Goal: Browse casually

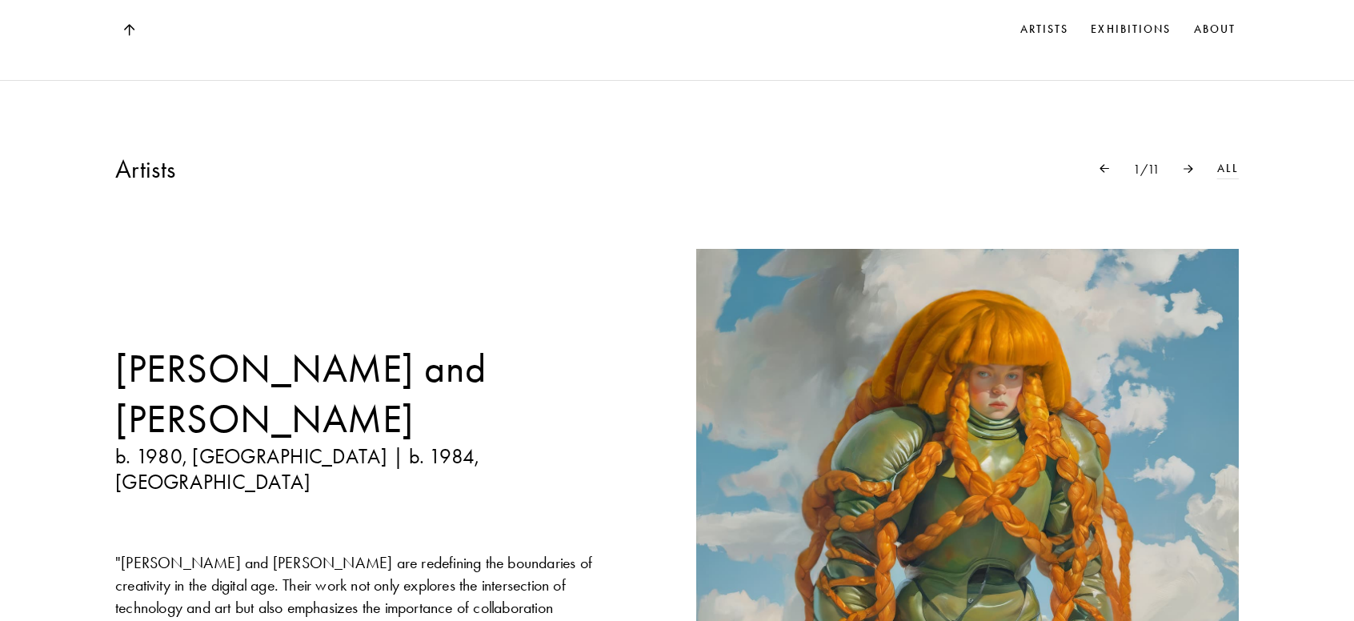
scroll to position [1201, 0]
click at [1183, 173] on div at bounding box center [1189, 169] width 58 height 9
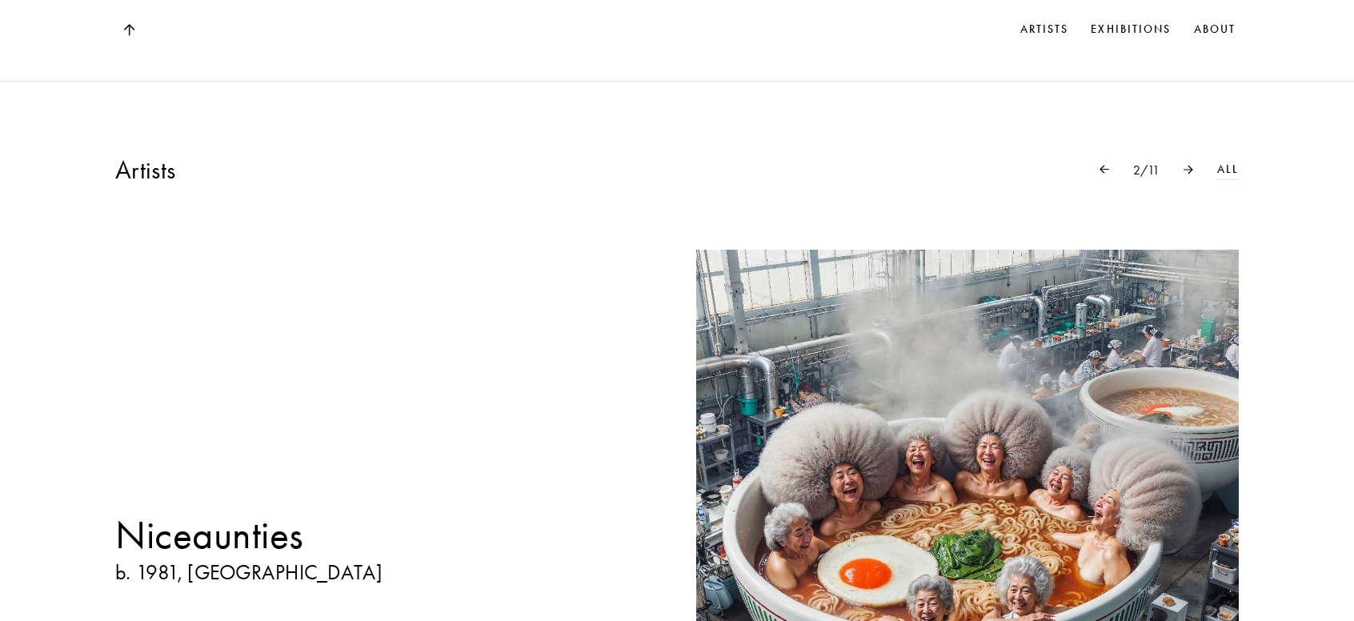
click at [1183, 173] on div at bounding box center [1189, 169] width 58 height 9
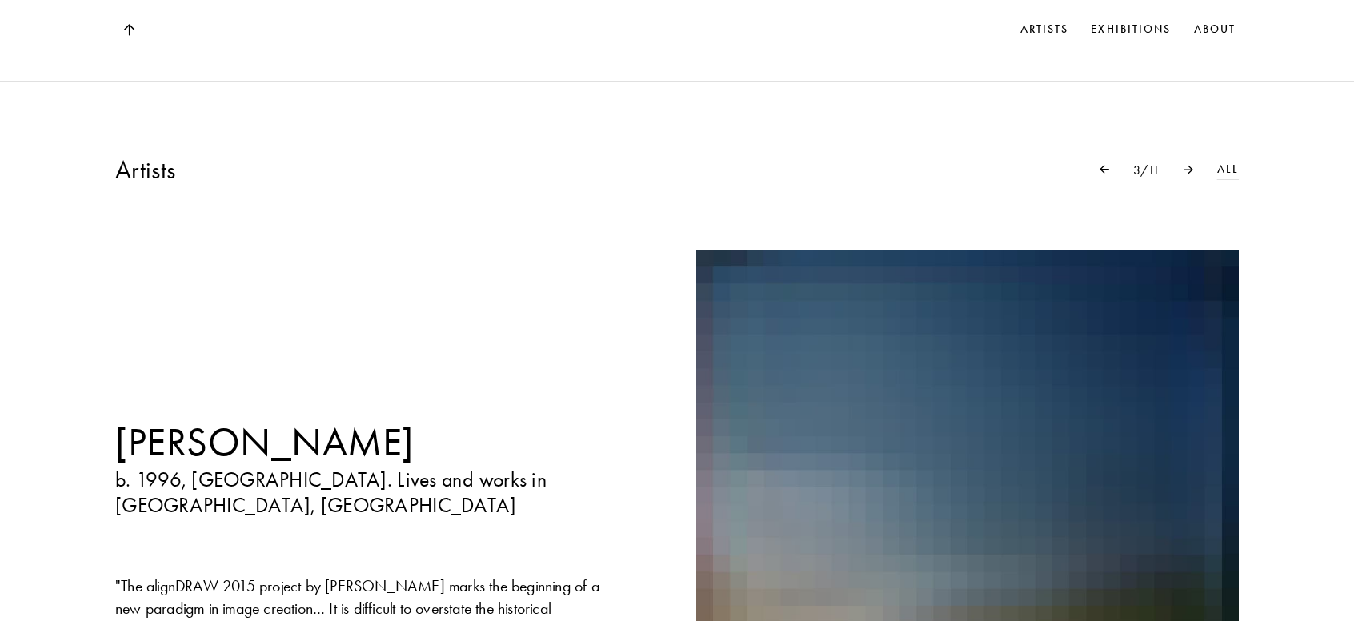
click at [1183, 173] on div at bounding box center [1189, 169] width 58 height 9
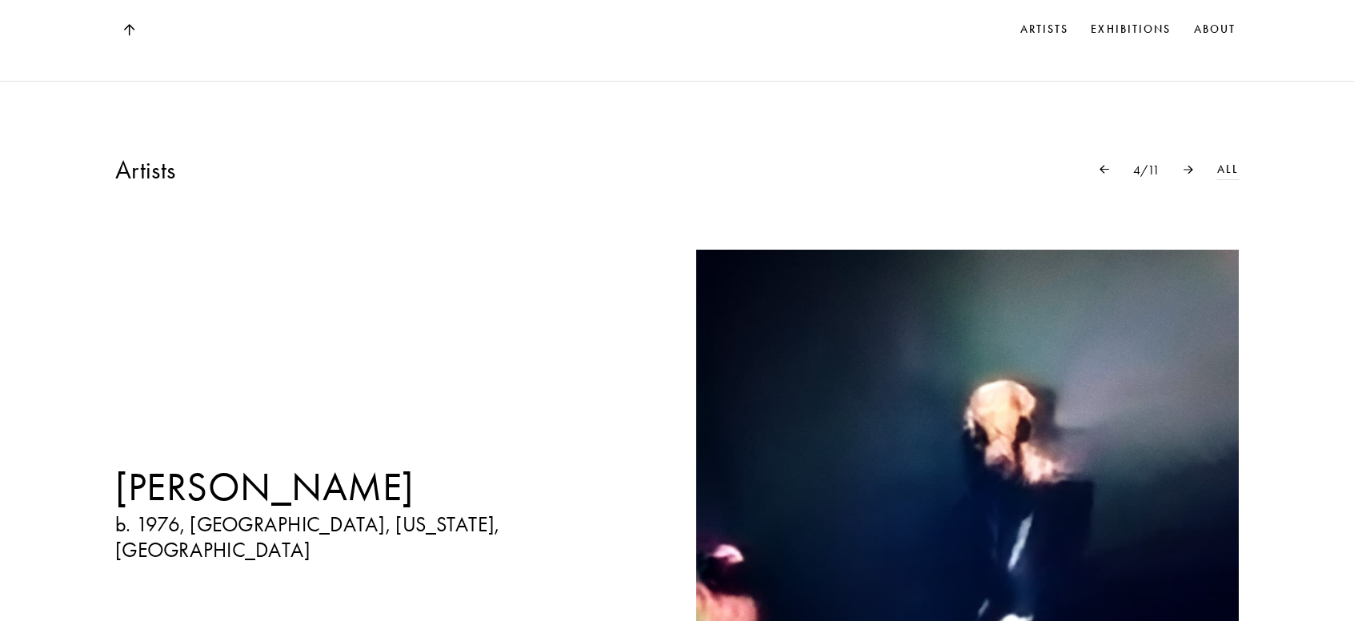
click at [1183, 173] on div at bounding box center [1189, 169] width 58 height 9
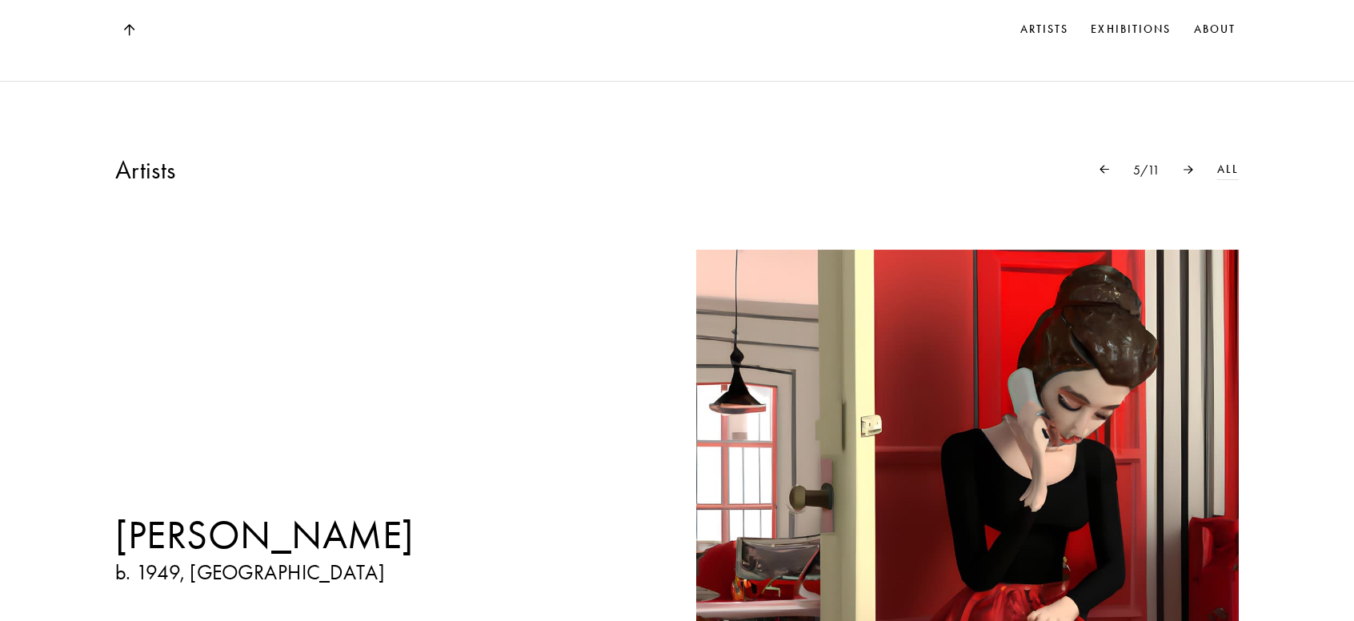
click at [1183, 173] on div at bounding box center [1189, 169] width 58 height 9
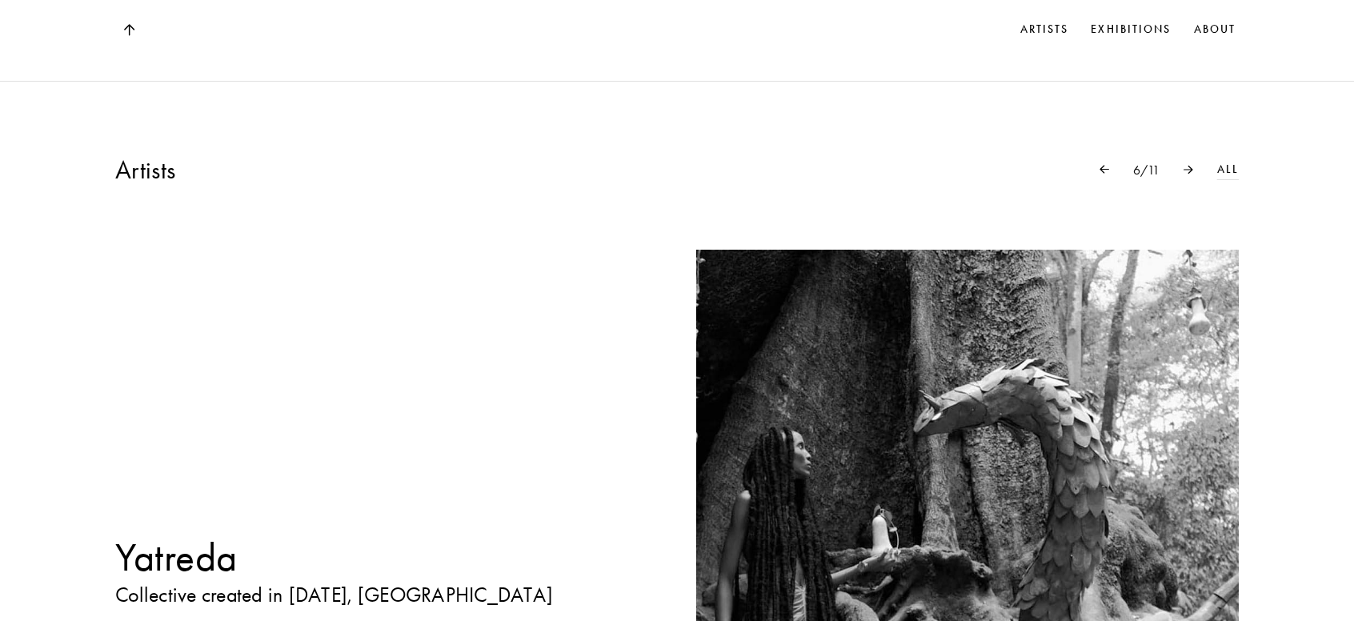
click at [1183, 173] on div at bounding box center [1189, 169] width 58 height 9
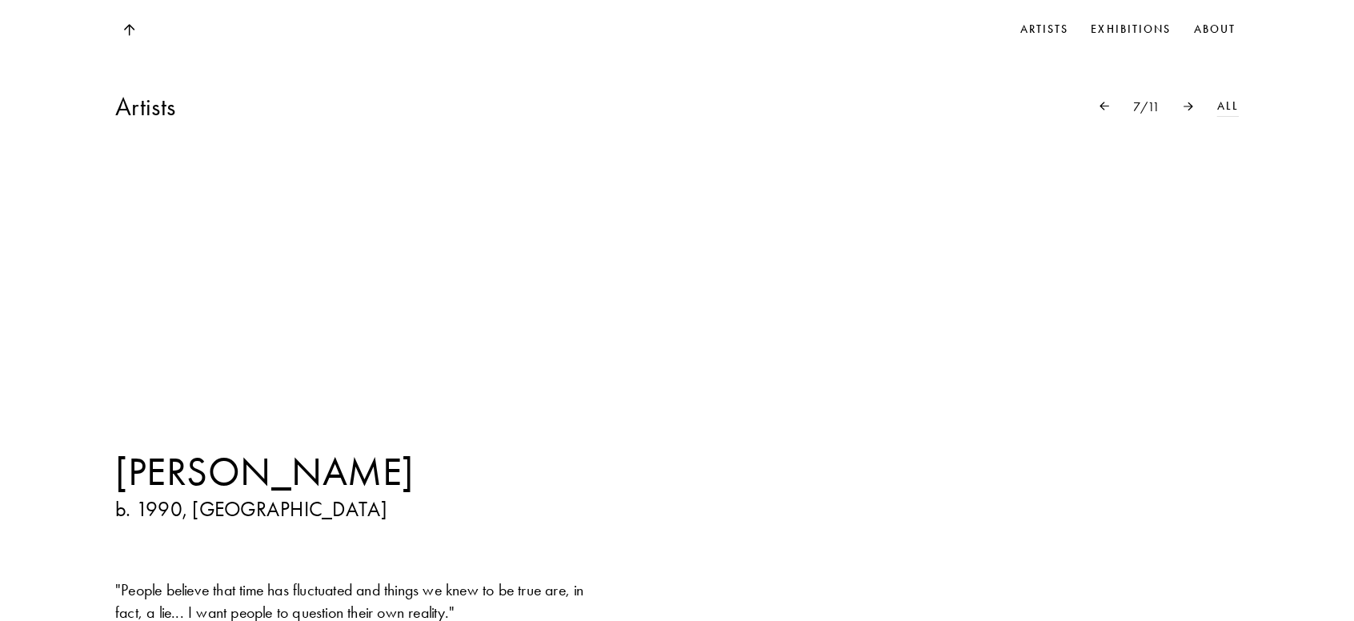
scroll to position [1281, 0]
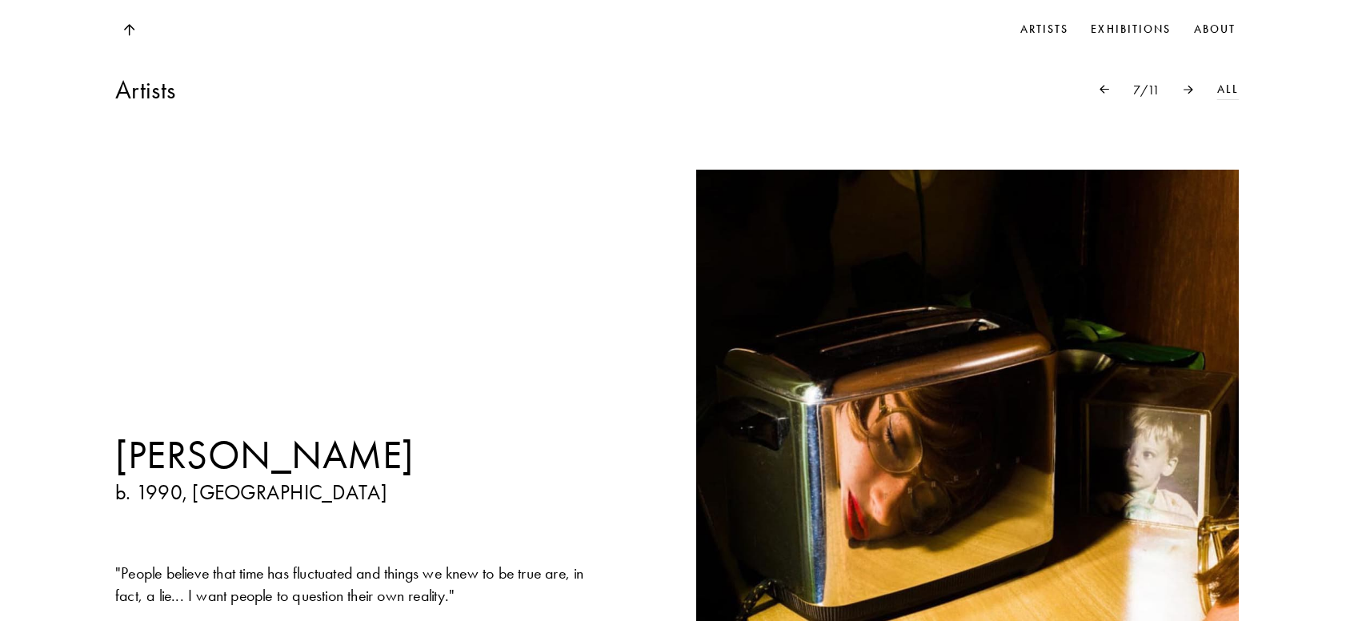
click at [1188, 93] on img at bounding box center [1189, 89] width 10 height 9
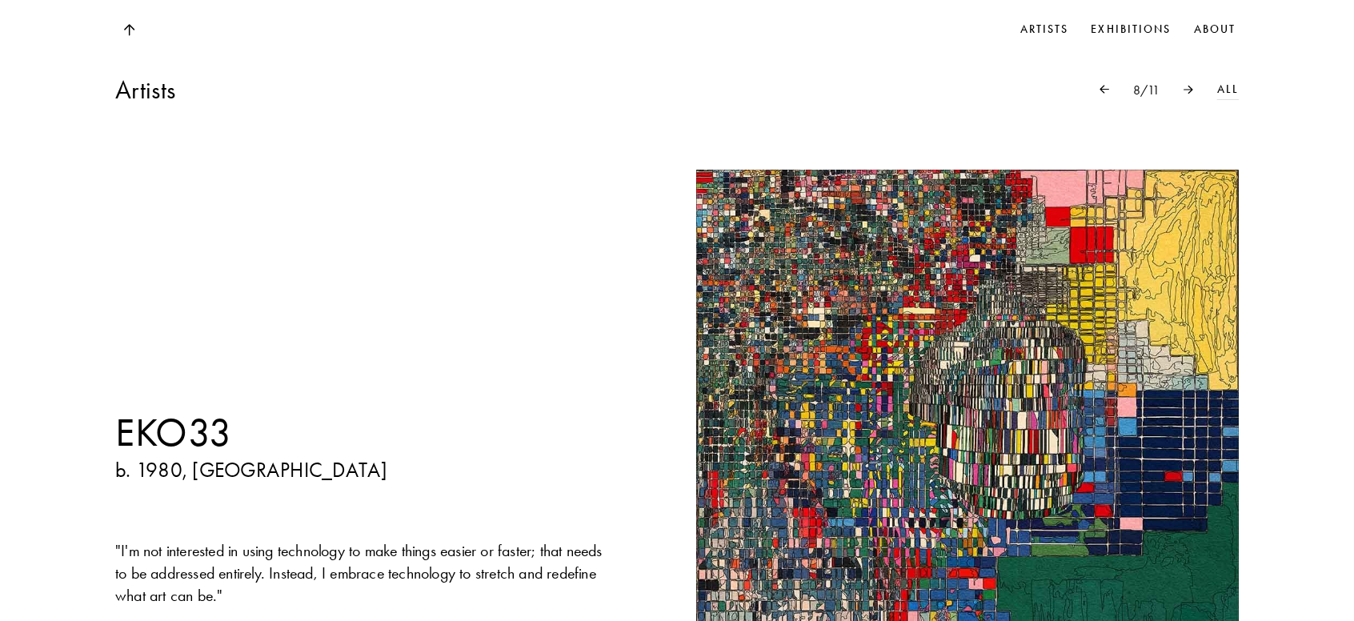
click at [1188, 93] on img at bounding box center [1189, 89] width 10 height 9
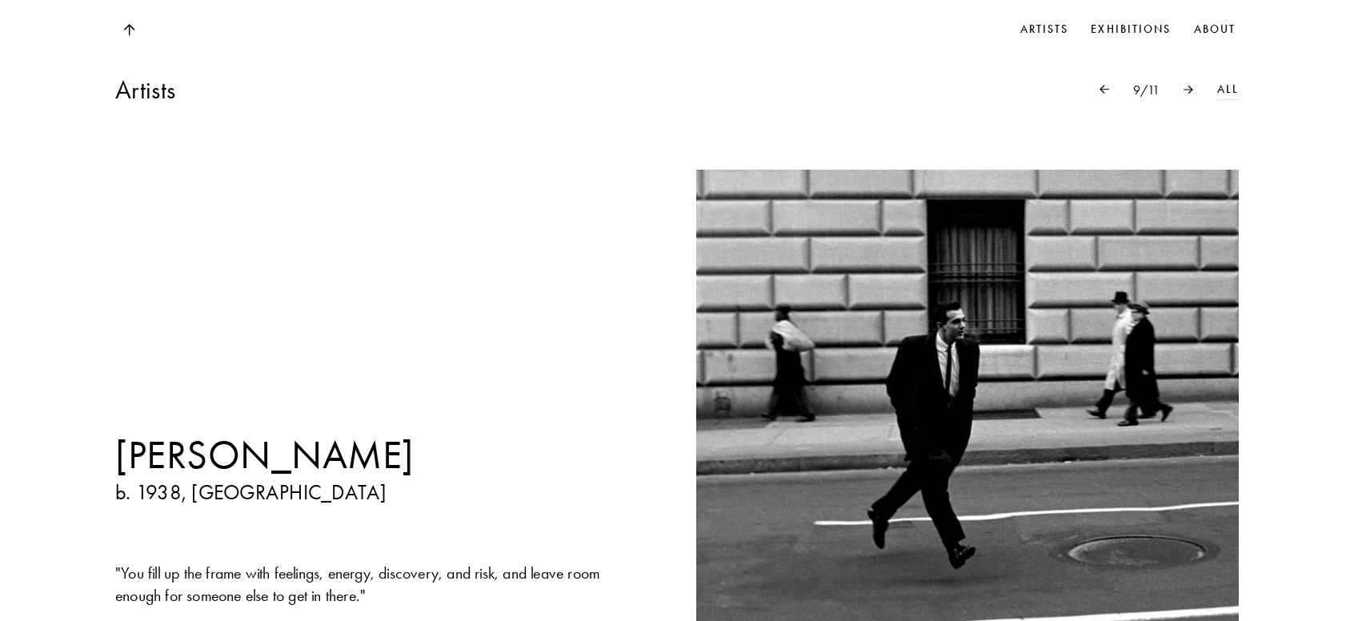
click at [1189, 92] on img at bounding box center [1189, 89] width 10 height 9
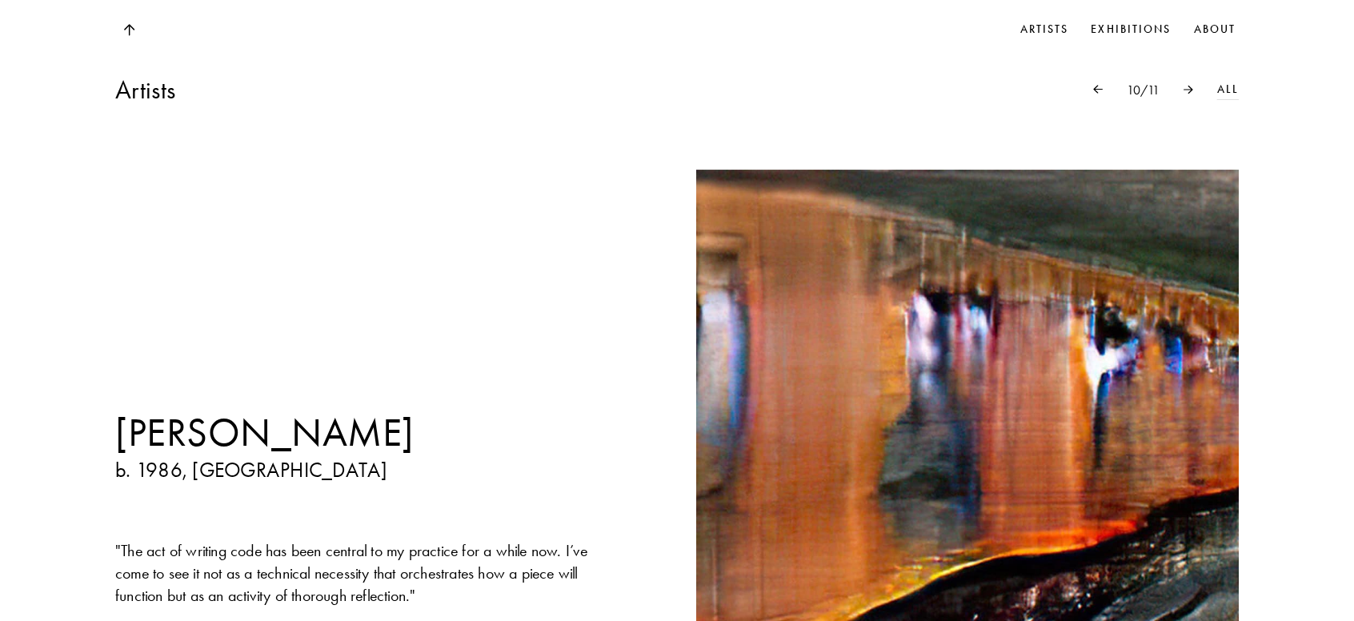
click at [1189, 92] on img at bounding box center [1189, 89] width 10 height 9
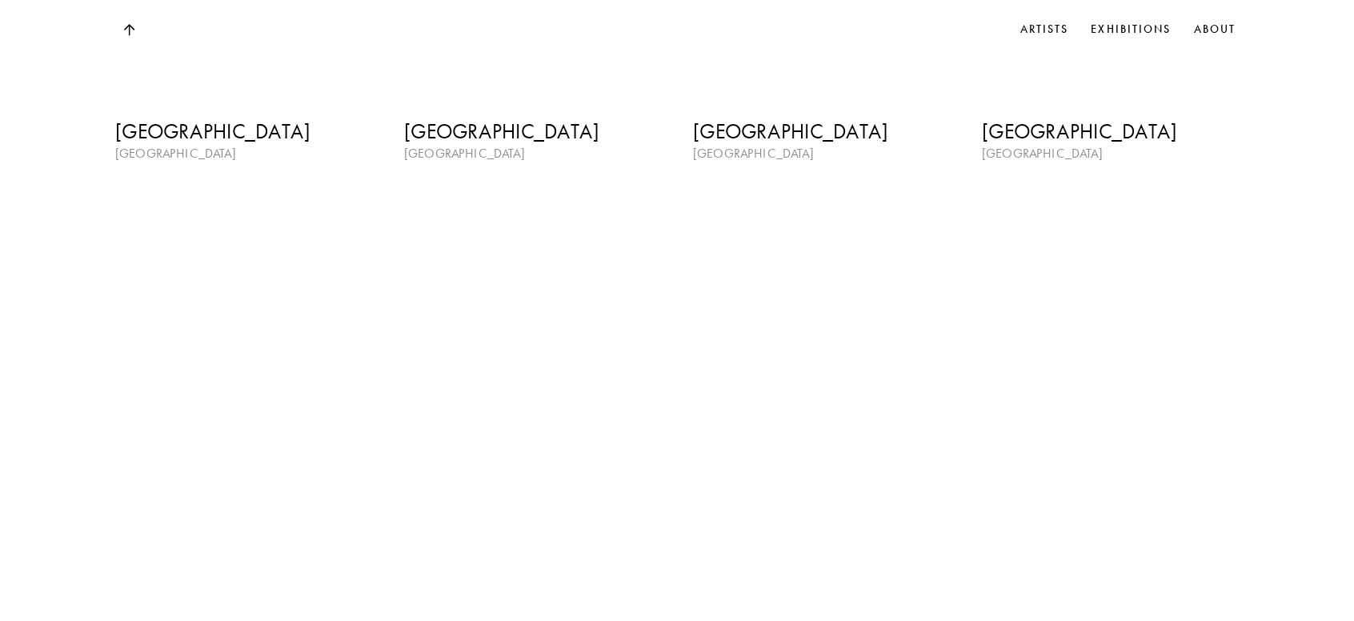
scroll to position [2562, 0]
